Goal: Transaction & Acquisition: Purchase product/service

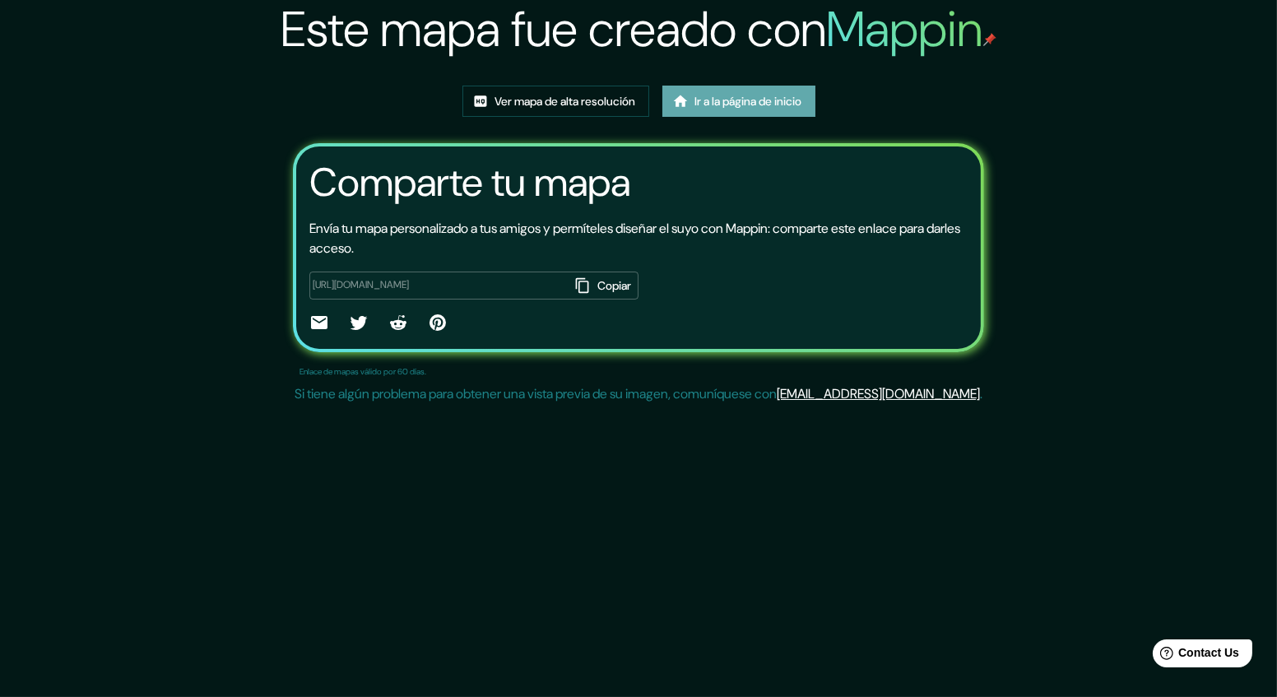
click at [755, 106] on font "Ir a la página de inicio" at bounding box center [748, 101] width 107 height 15
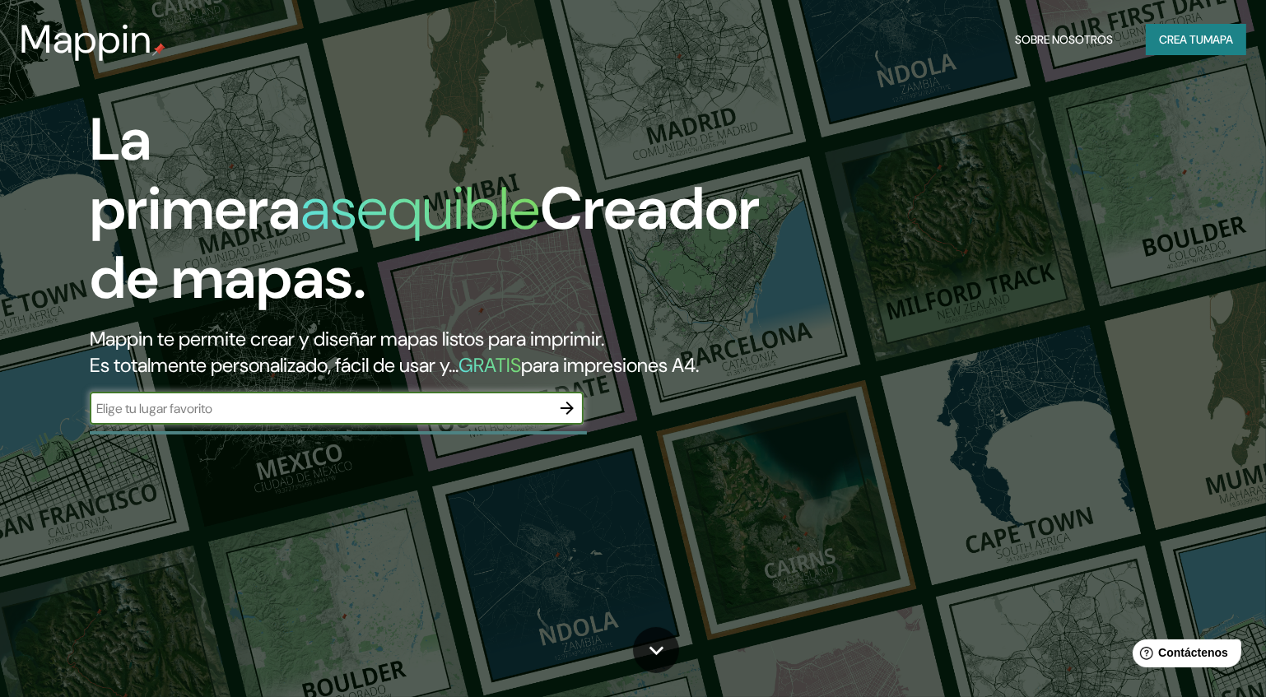
click at [344, 418] on input "text" at bounding box center [320, 408] width 461 height 19
drag, startPoint x: 193, startPoint y: 437, endPoint x: 45, endPoint y: 430, distance: 148.3
click at [45, 430] on div "La primera asequible Creador de mapas. Mappin te permite crear y diseñar mapas …" at bounding box center [406, 273] width 760 height 336
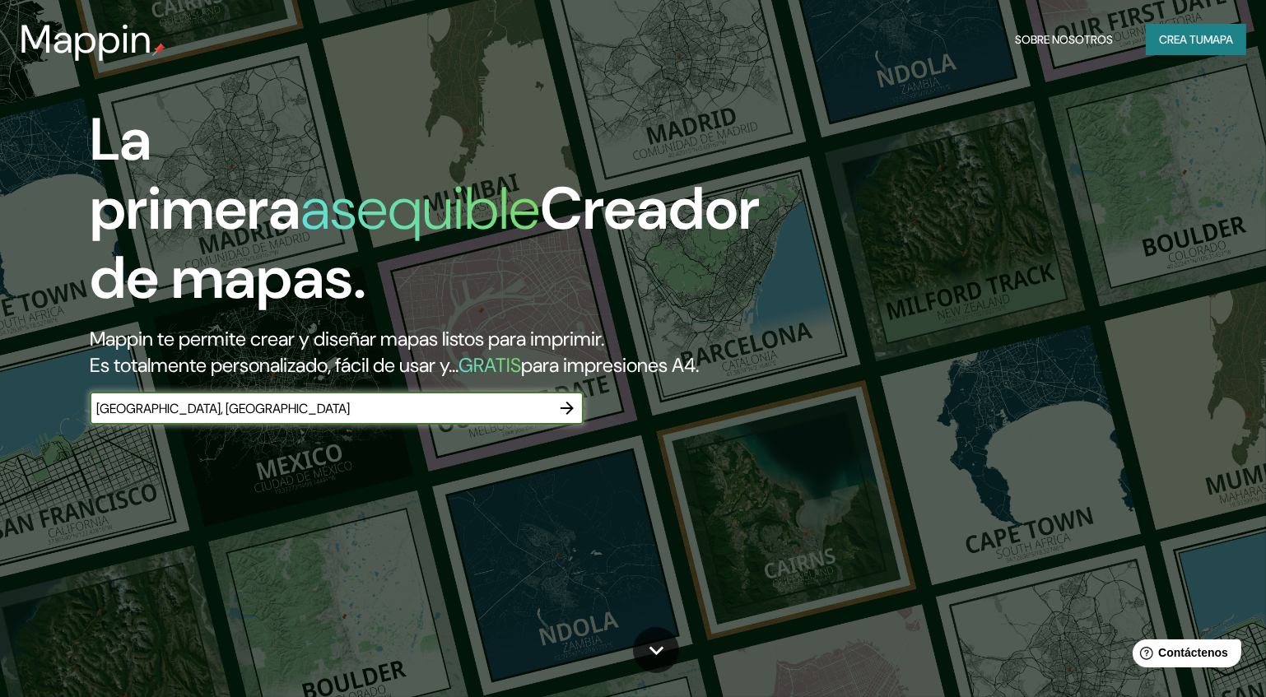
type input "sucre, bolivia"
click at [568, 415] on icon "button" at bounding box center [566, 408] width 13 height 13
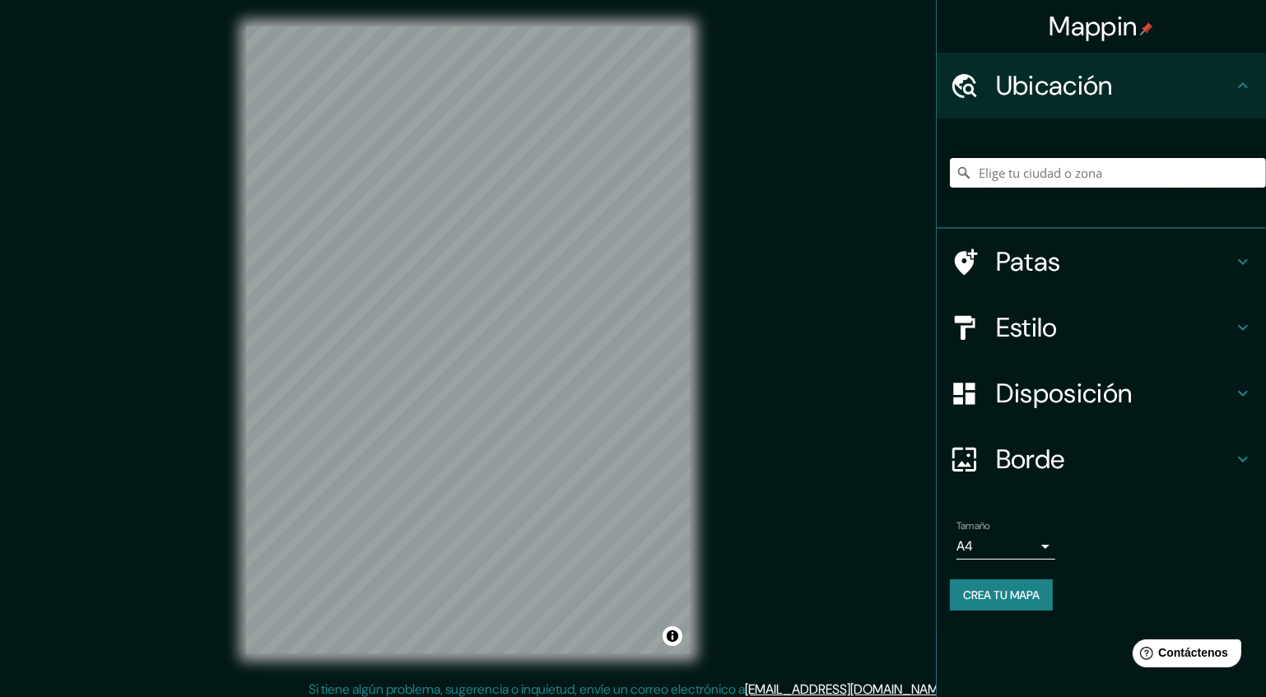
click at [1056, 175] on input "Elige tu ciudad o zona" at bounding box center [1108, 173] width 316 height 30
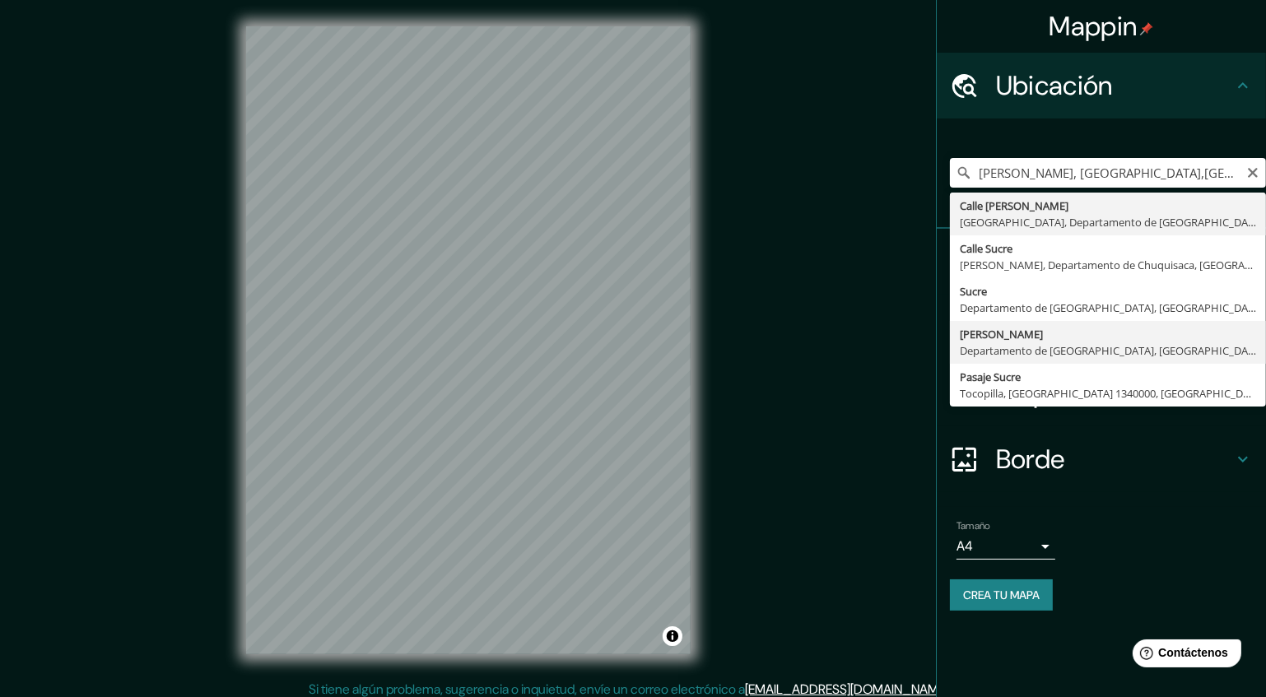
type input "Camargo, Departamento de Chuquisaca, Bolivia"
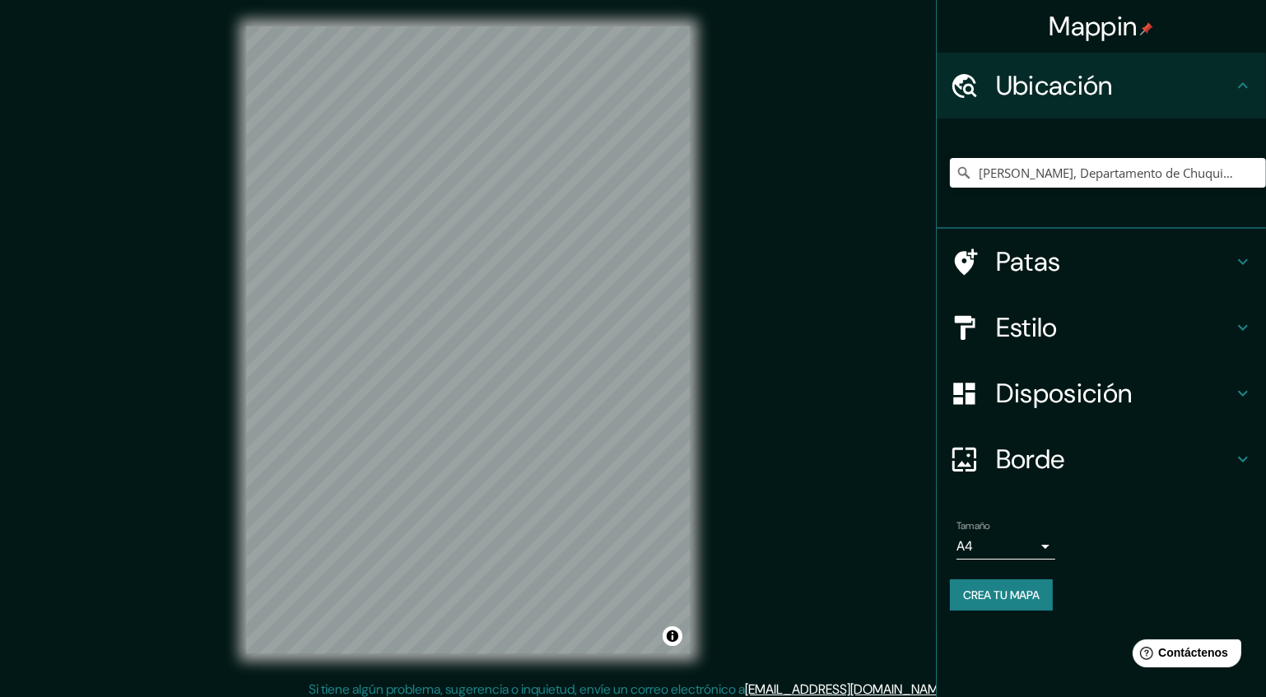
click at [1108, 328] on h4 "Estilo" at bounding box center [1114, 327] width 237 height 33
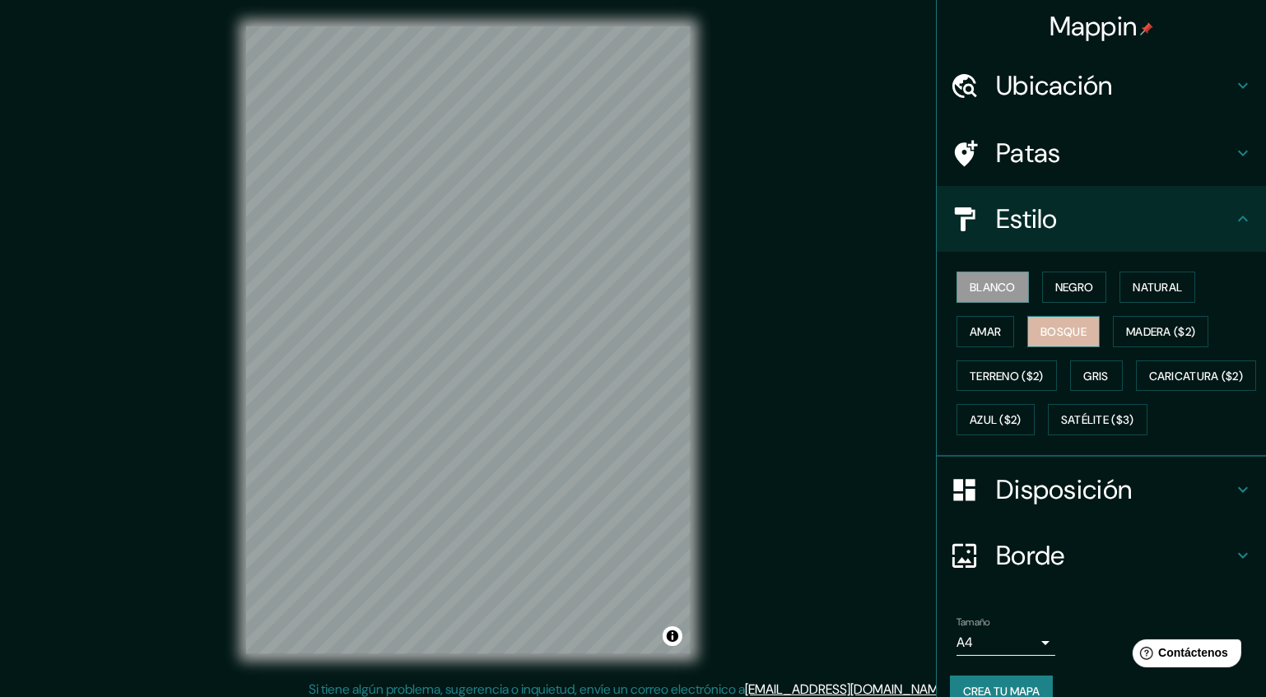
click at [1056, 338] on font "Bosque" at bounding box center [1063, 331] width 46 height 21
click at [1144, 289] on font "Natural" at bounding box center [1156, 287] width 49 height 15
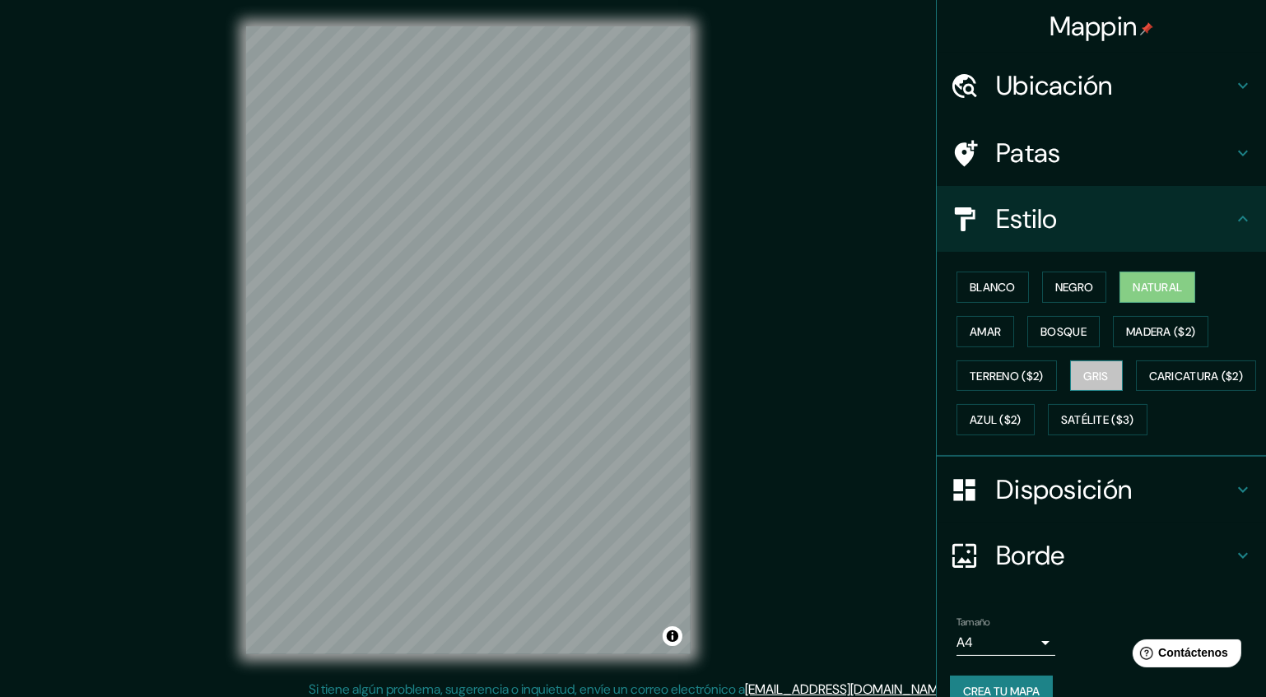
click at [1097, 374] on font "Gris" at bounding box center [1096, 376] width 25 height 15
click at [981, 329] on font "Amar" at bounding box center [984, 331] width 31 height 15
click at [1150, 281] on font "Natural" at bounding box center [1156, 287] width 49 height 15
click at [1149, 383] on font "Caricatura ($2)" at bounding box center [1196, 376] width 95 height 15
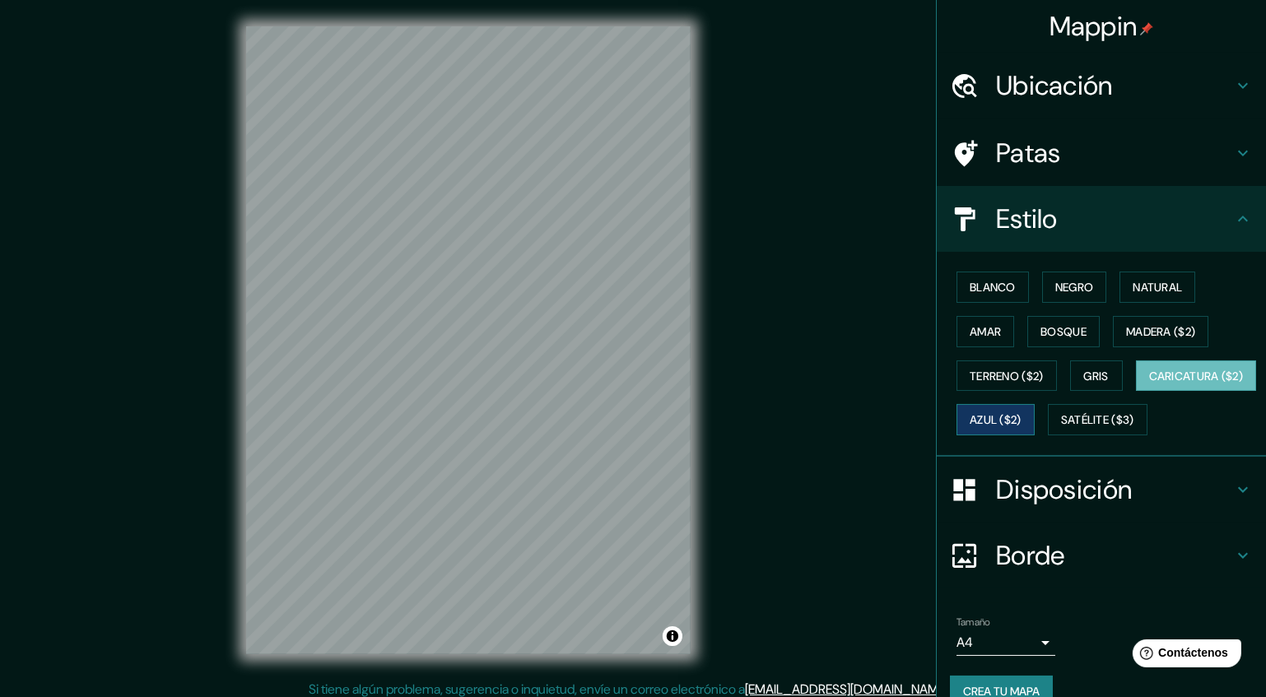
click at [1021, 413] on font "Azul ($2)" at bounding box center [995, 420] width 52 height 15
click at [1061, 428] on font "Satélite ($3)" at bounding box center [1097, 420] width 73 height 15
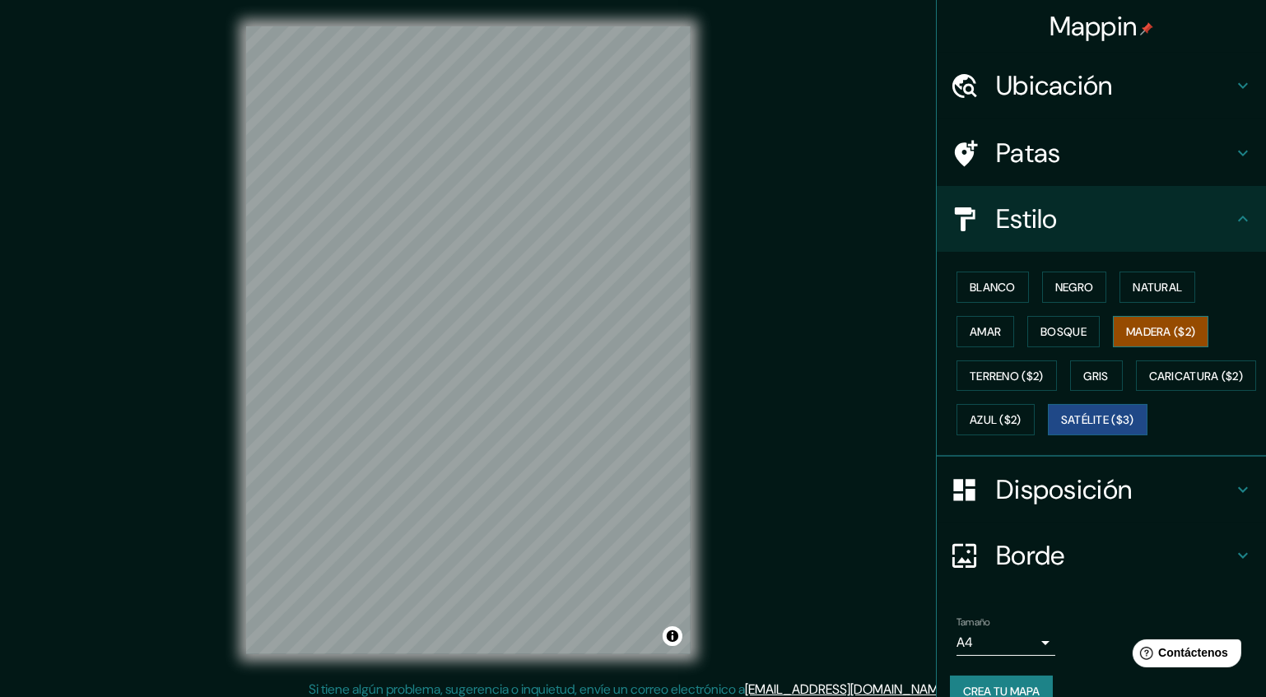
click at [1150, 331] on font "Madera ($2)" at bounding box center [1160, 331] width 69 height 15
click at [694, 287] on div "© Mapbox © OpenStreetMap Improve this map" at bounding box center [468, 340] width 497 height 680
click at [1037, 160] on font "Patas" at bounding box center [1028, 153] width 65 height 35
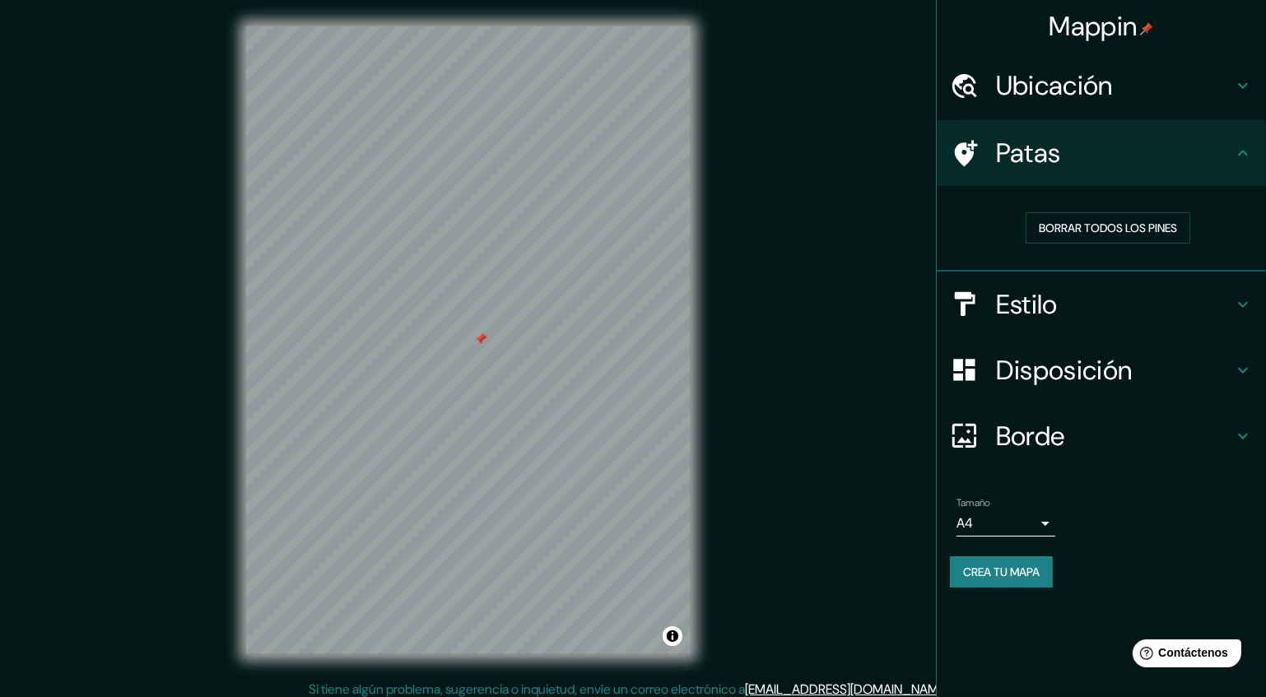
click at [1221, 147] on h4 "Patas" at bounding box center [1114, 153] width 237 height 33
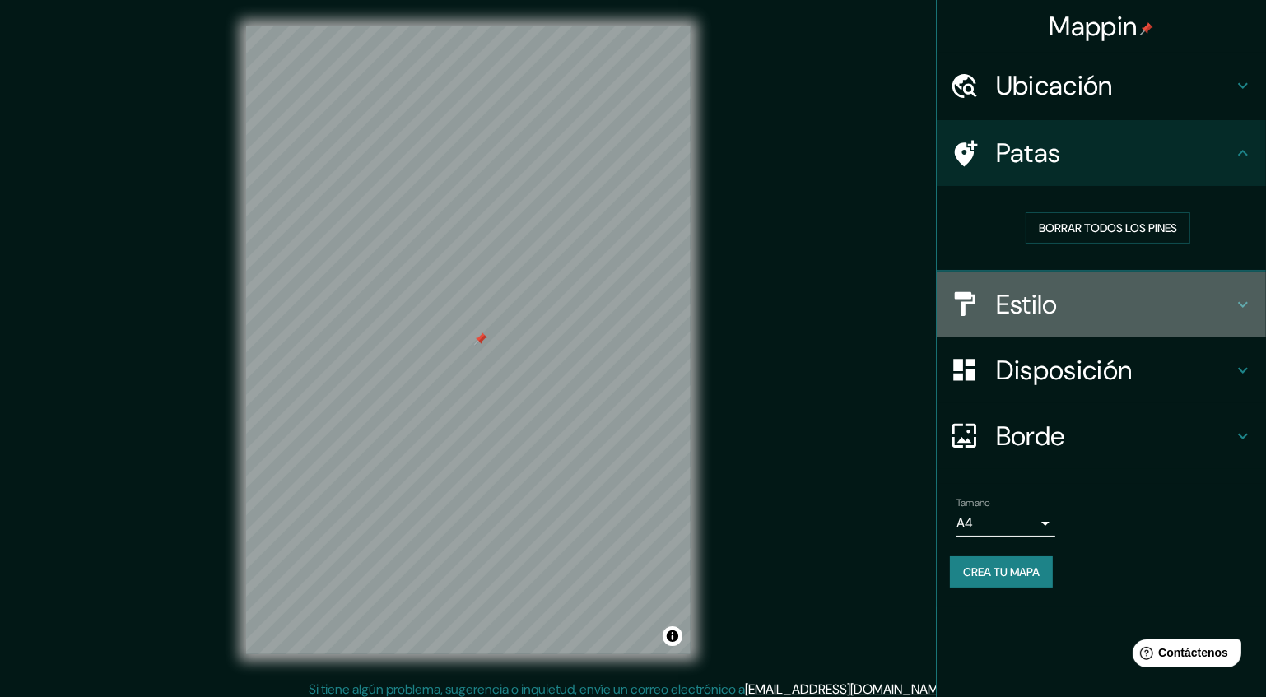
click at [1080, 312] on h4 "Estilo" at bounding box center [1114, 304] width 237 height 33
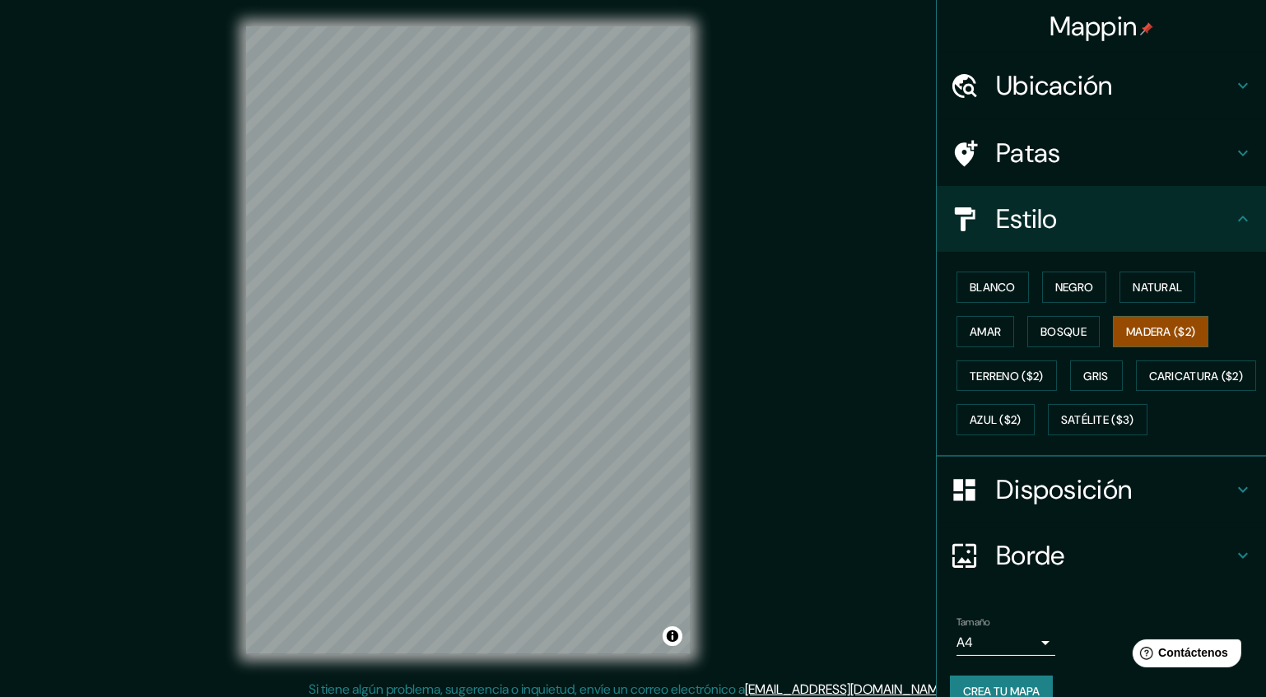
click at [1043, 145] on font "Patas" at bounding box center [1028, 153] width 65 height 35
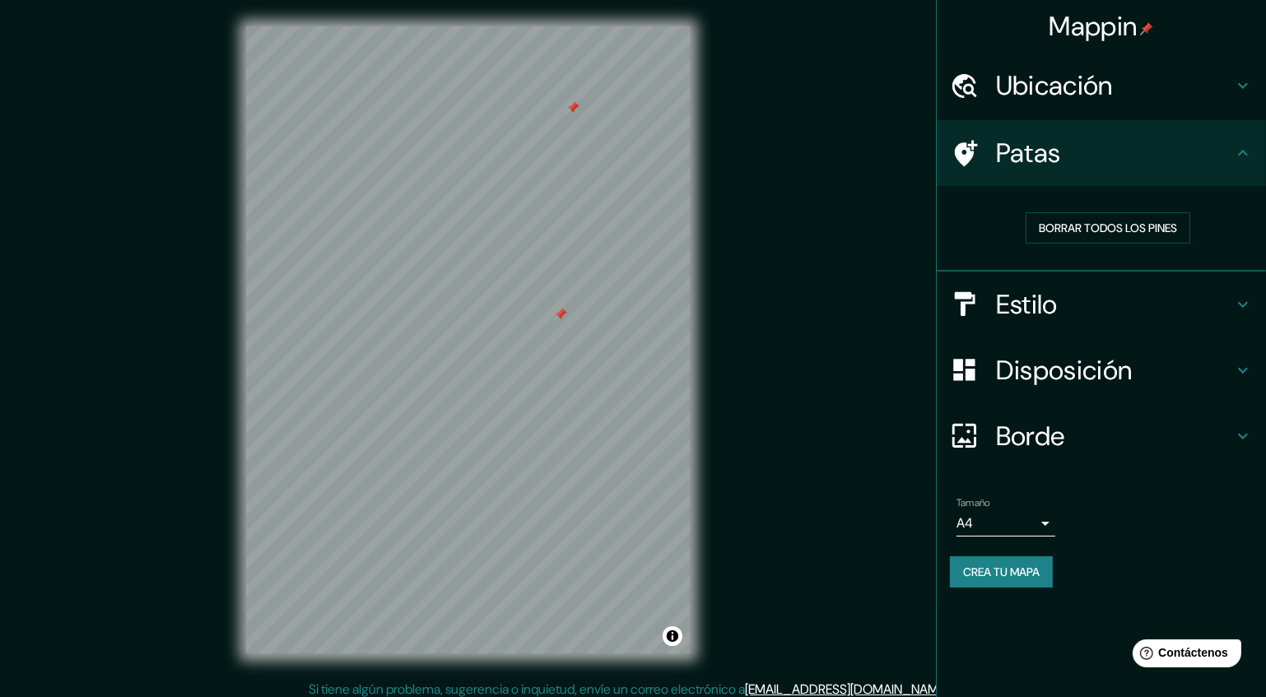
click at [1046, 307] on font "Estilo" at bounding box center [1027, 304] width 62 height 35
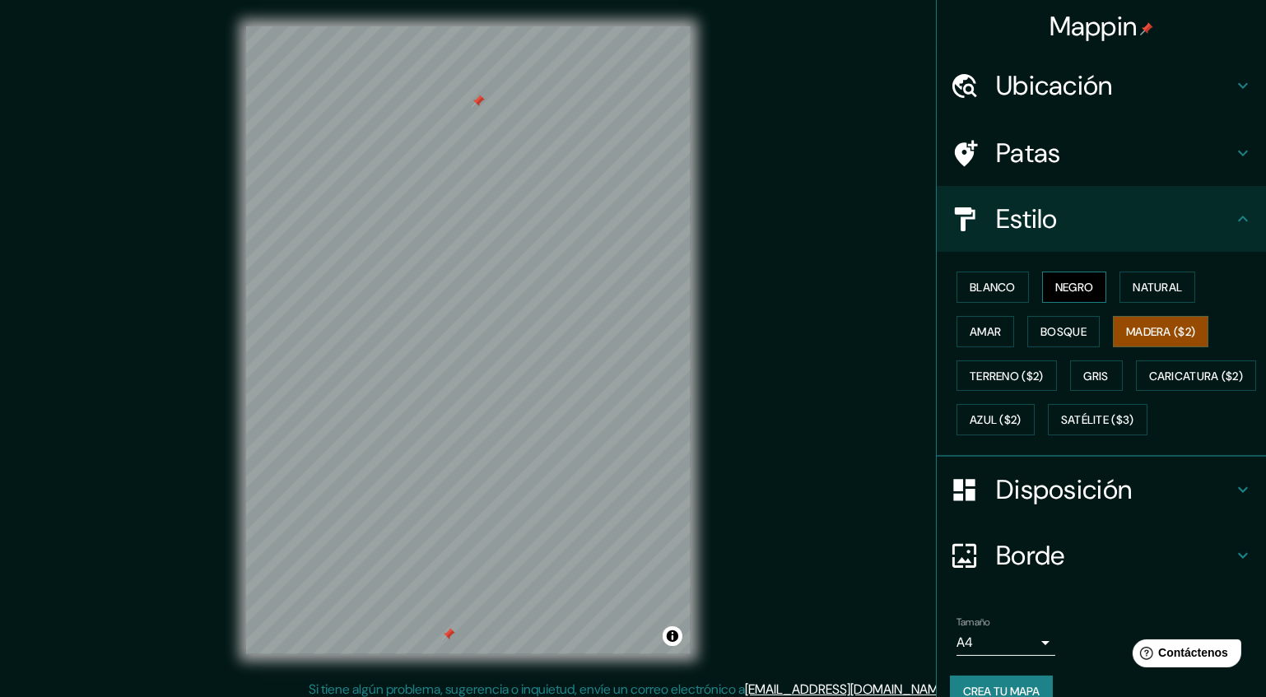
click at [1062, 293] on font "Negro" at bounding box center [1074, 287] width 39 height 15
click at [991, 293] on font "Blanco" at bounding box center [992, 287] width 46 height 15
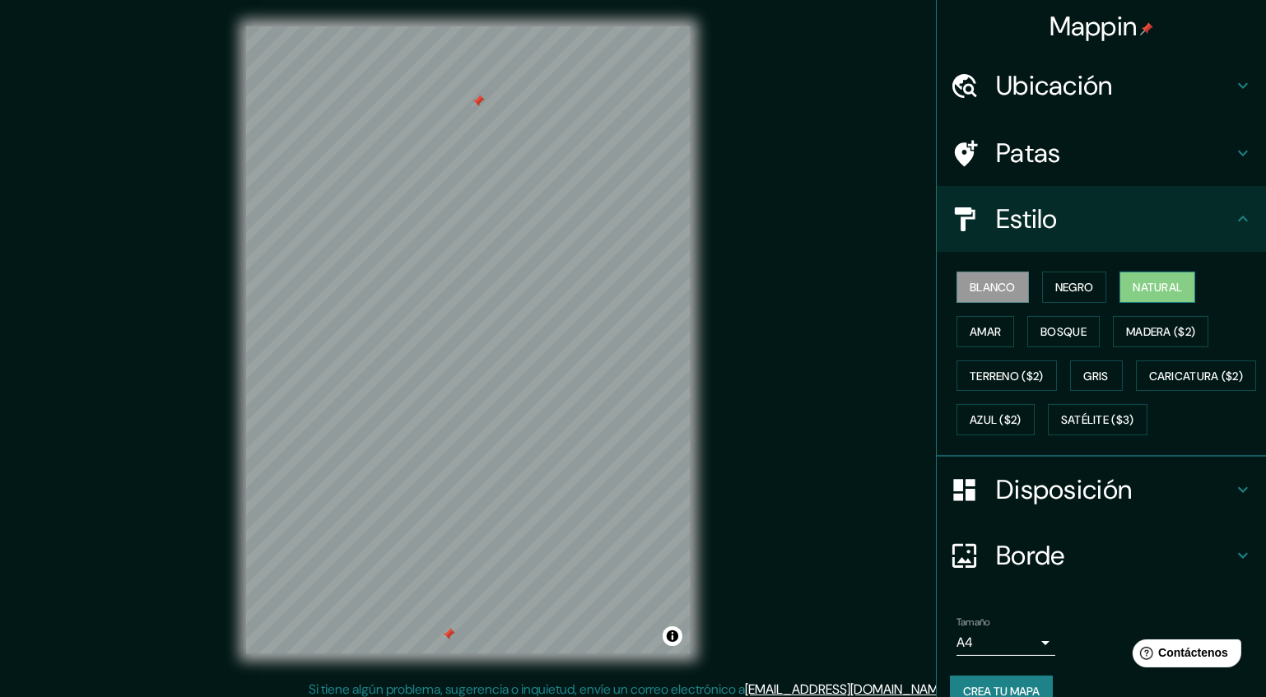
click at [1146, 283] on font "Natural" at bounding box center [1156, 287] width 49 height 15
click at [991, 341] on button "Amar" at bounding box center [985, 331] width 58 height 31
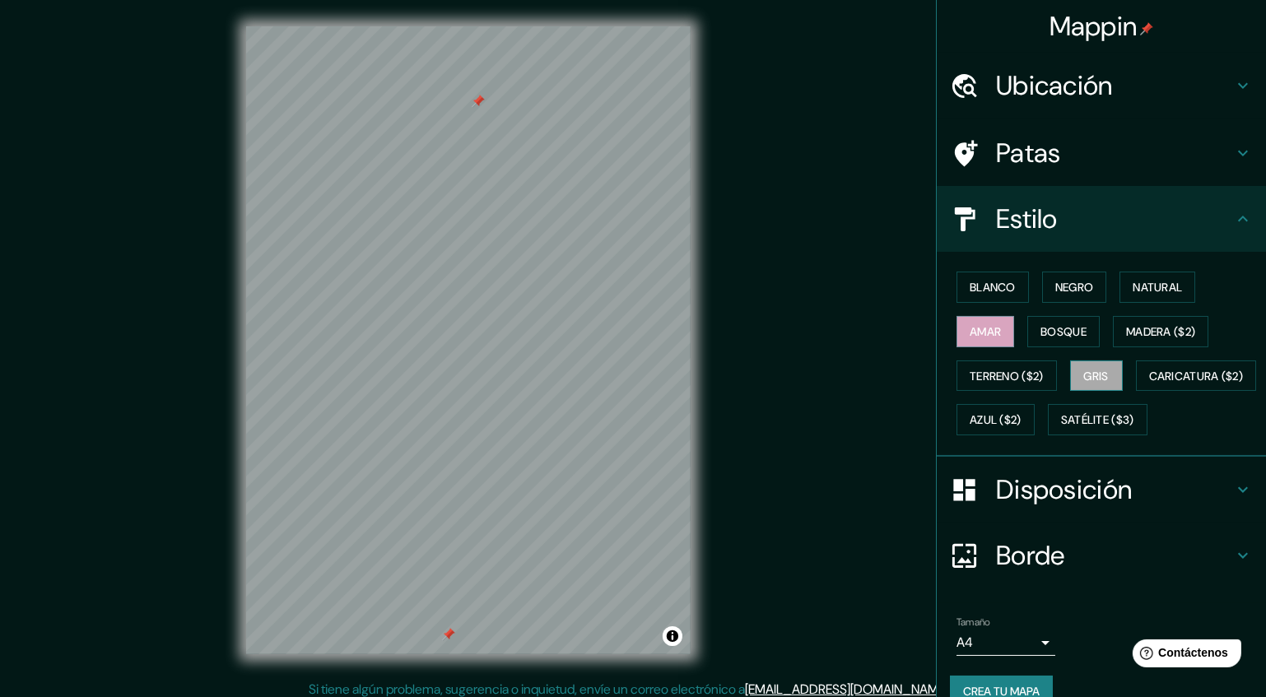
click at [1107, 374] on button "Gris" at bounding box center [1096, 375] width 53 height 31
click at [1021, 413] on font "Azul ($2)" at bounding box center [995, 420] width 52 height 15
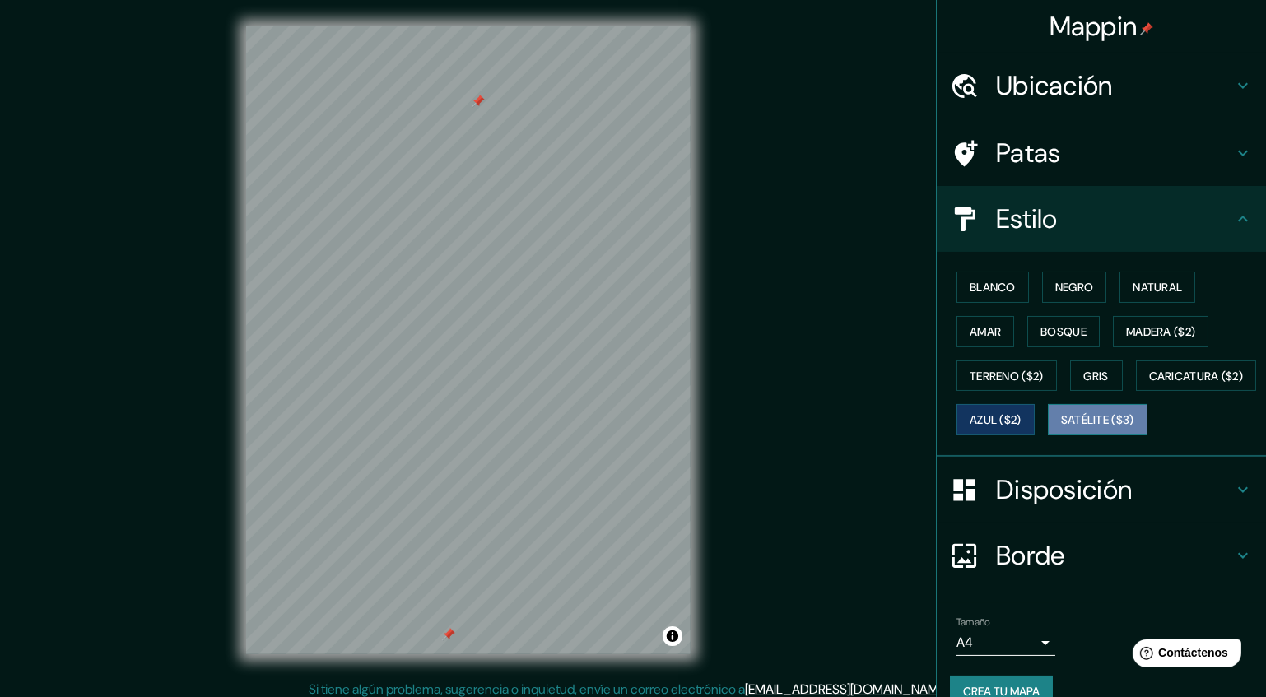
click at [1061, 428] on font "Satélite ($3)" at bounding box center [1097, 420] width 73 height 15
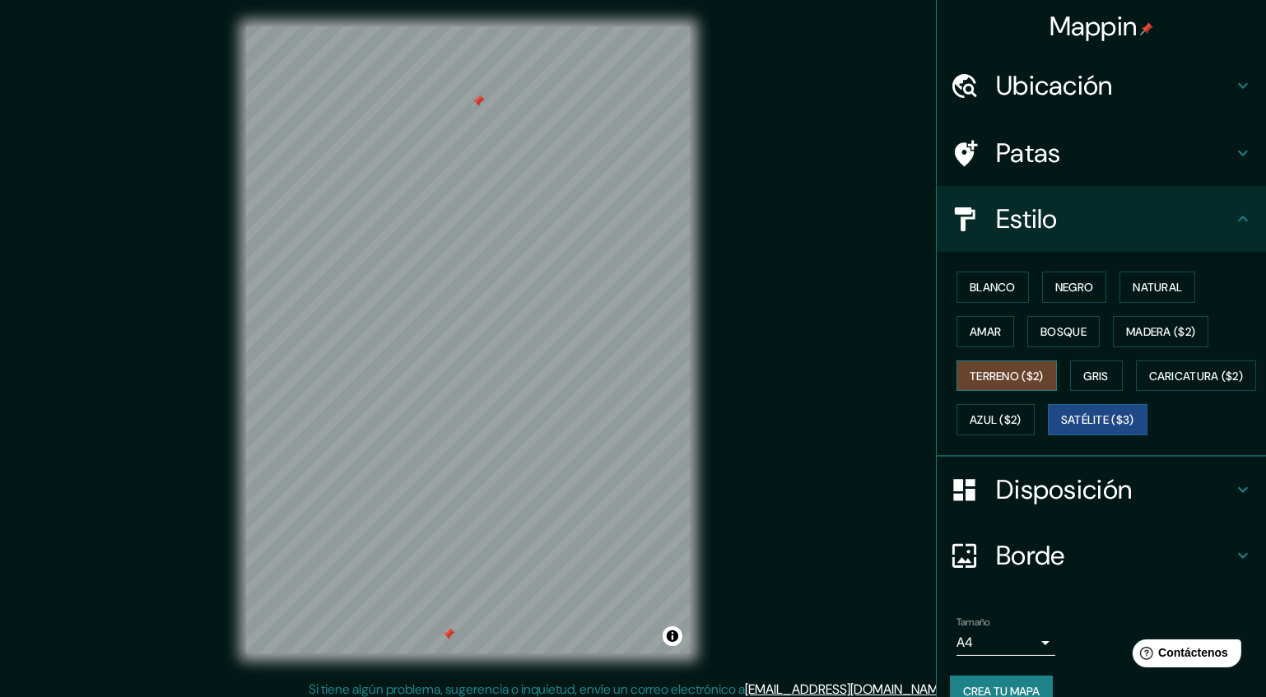
click at [1000, 373] on font "Terreno ($2)" at bounding box center [1006, 376] width 74 height 15
click at [1068, 332] on font "Bosque" at bounding box center [1063, 331] width 46 height 15
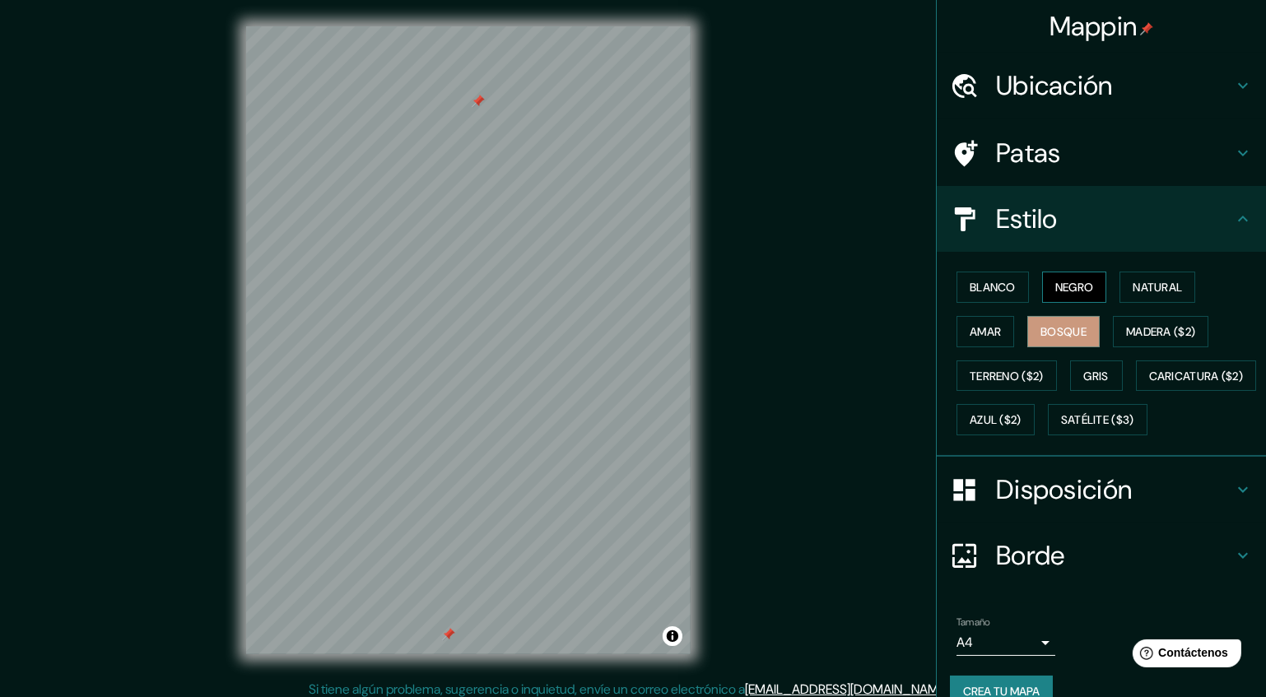
click at [1072, 278] on font "Negro" at bounding box center [1074, 287] width 39 height 21
click at [986, 281] on font "Blanco" at bounding box center [992, 287] width 46 height 15
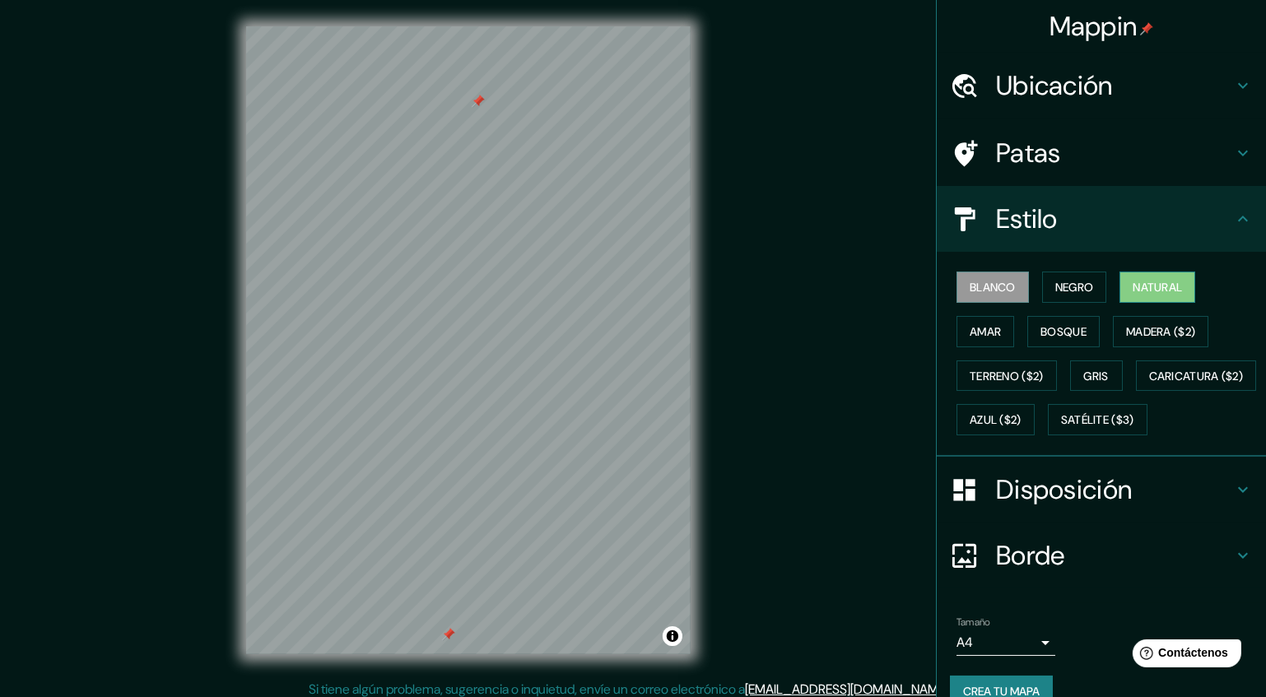
click at [1151, 284] on font "Natural" at bounding box center [1156, 287] width 49 height 15
click at [1004, 277] on font "Blanco" at bounding box center [992, 287] width 46 height 21
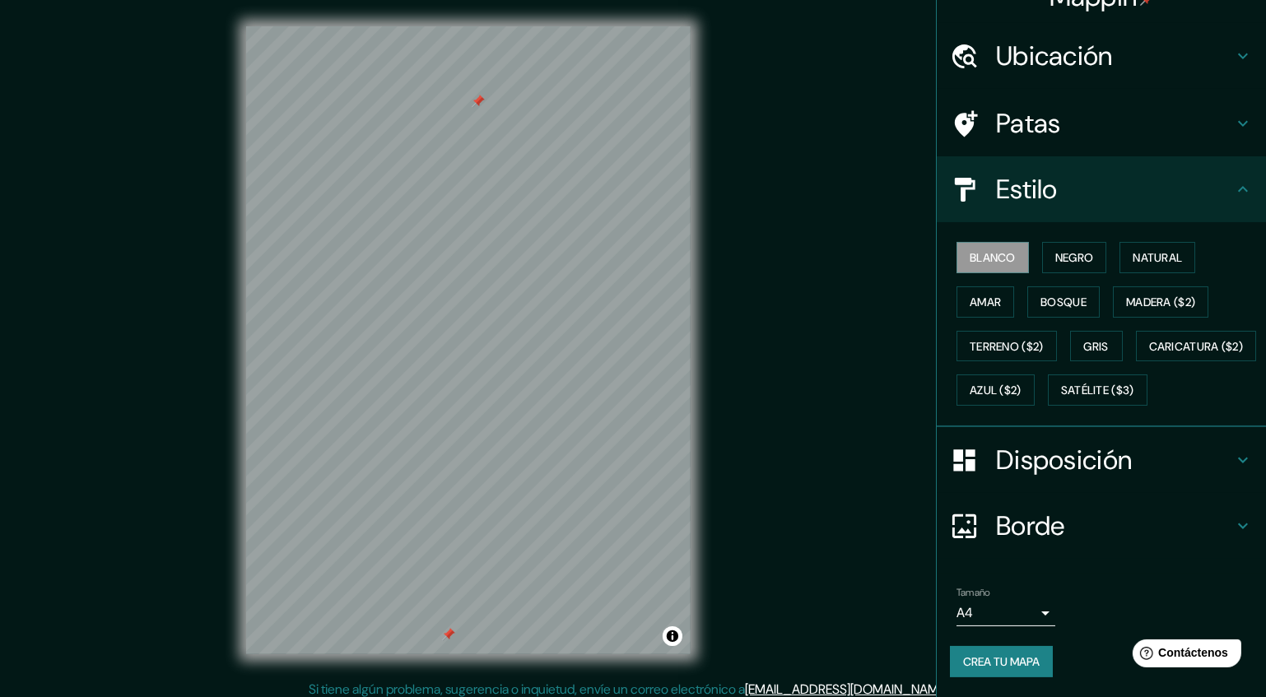
scroll to position [69, 0]
click at [1003, 662] on font "Crea tu mapa" at bounding box center [1001, 661] width 77 height 15
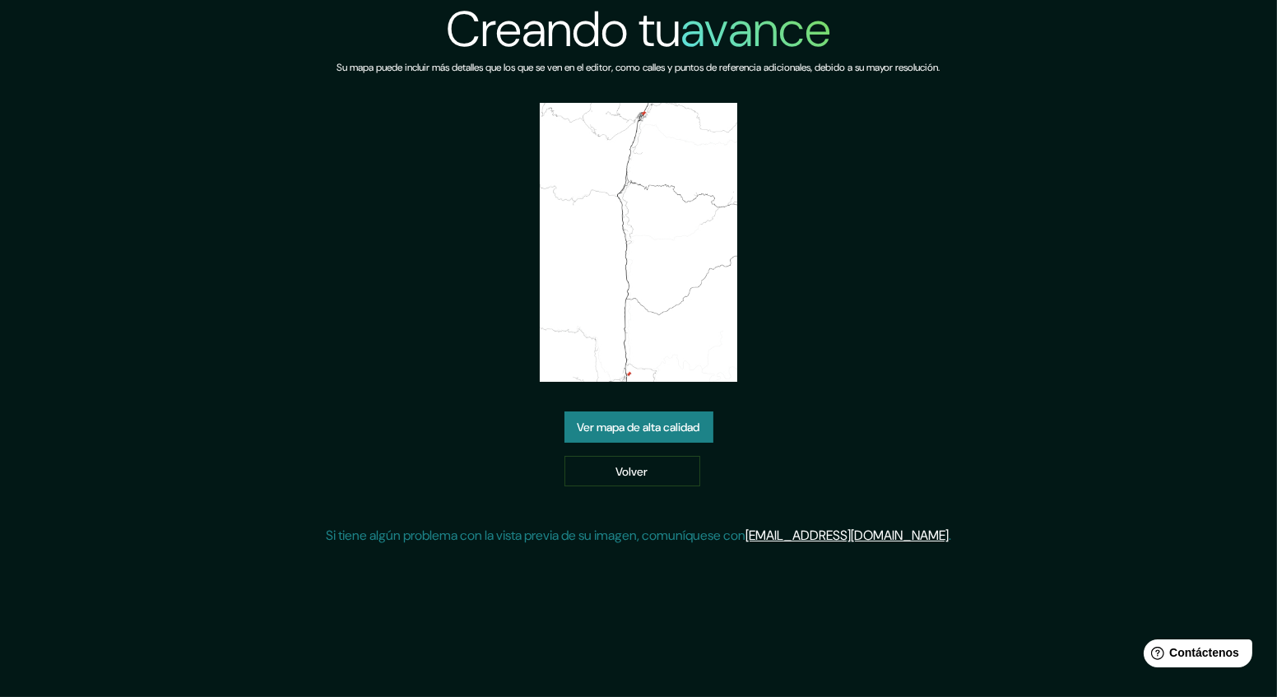
click at [682, 427] on font "Ver mapa de alta calidad" at bounding box center [639, 427] width 123 height 15
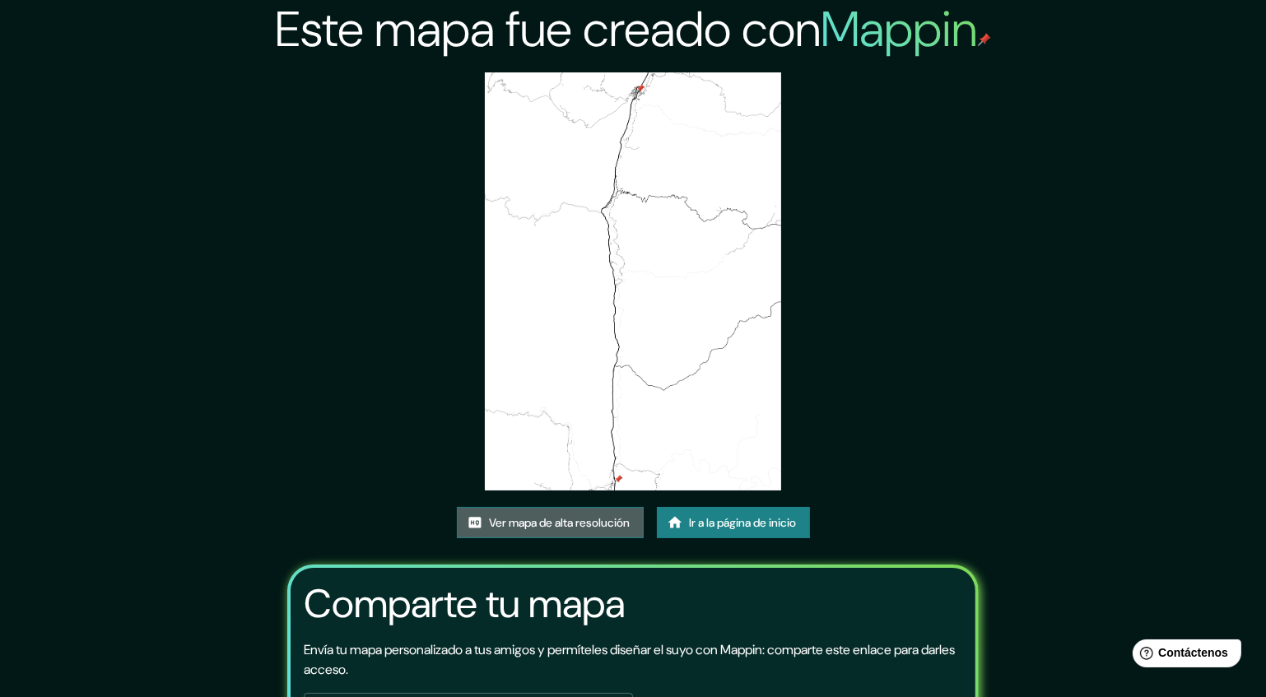
click at [616, 517] on font "Ver mapa de alta resolución" at bounding box center [560, 522] width 141 height 15
